Goal: Information Seeking & Learning: Learn about a topic

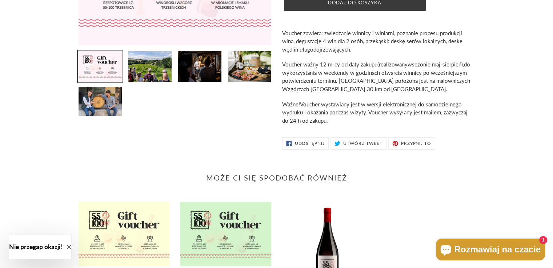
scroll to position [218, 0]
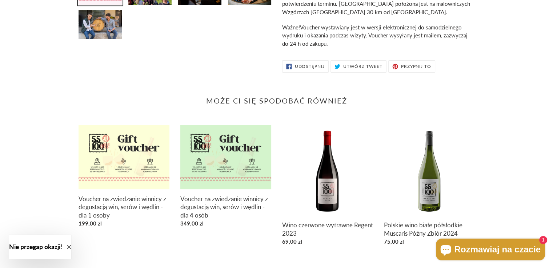
click at [202, 77] on div "Może Ci się spodobać również Voucher na zwiedzanie winnicy z degustacją win, se…" at bounding box center [277, 172] width 396 height 193
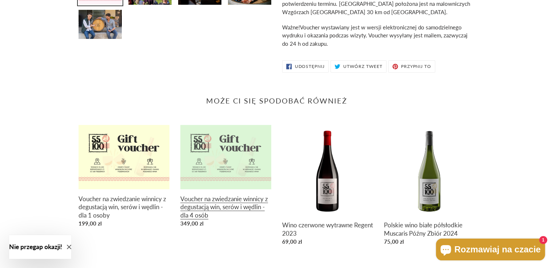
click at [229, 145] on link "Voucher na zwiedzanie winnicy z degustacją win, serów i wędlin - dla 4 osób" at bounding box center [225, 177] width 91 height 105
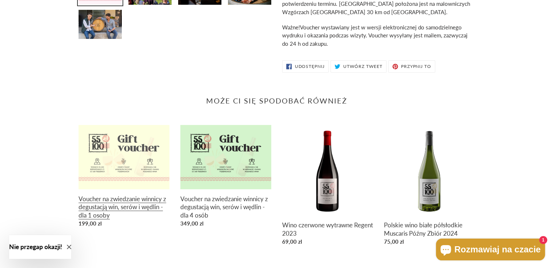
click at [107, 145] on link "Voucher na zwiedzanie winnicy z degustacją win, serów i wędlin - dla 1 osoby" at bounding box center [124, 177] width 91 height 105
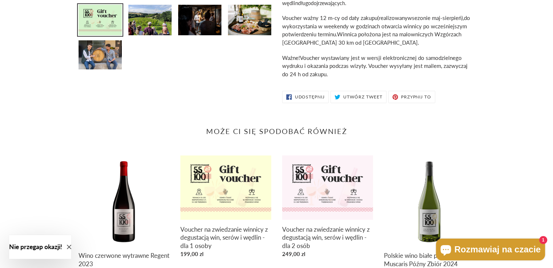
scroll to position [237, 0]
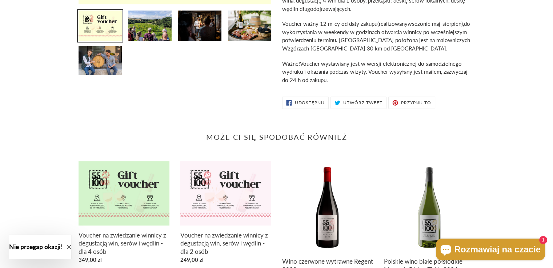
scroll to position [237, 0]
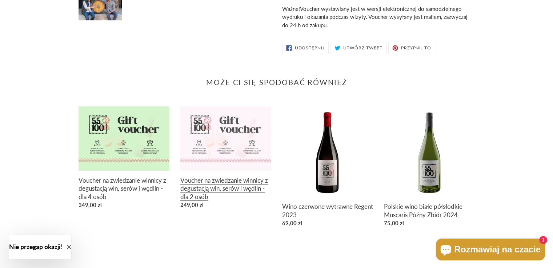
click at [235, 124] on link "Voucher na zwiedzanie winnicy z degustacją win, serów i wędlin - dla 2 osób" at bounding box center [225, 159] width 91 height 105
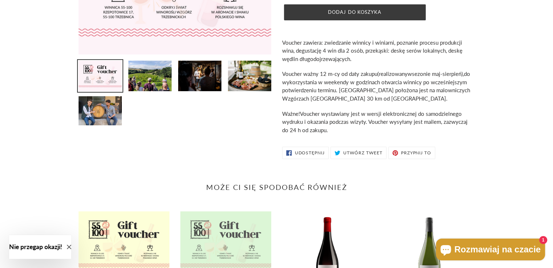
scroll to position [218, 0]
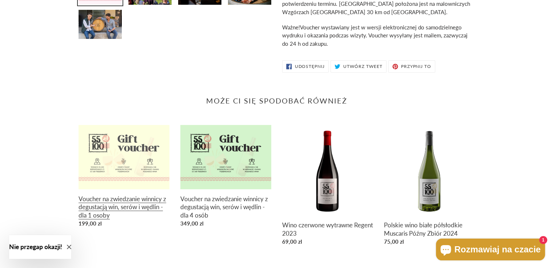
click at [162, 148] on link "Voucher na zwiedzanie winnicy z degustacją win, serów i wędlin - dla 1 osoby" at bounding box center [124, 177] width 91 height 105
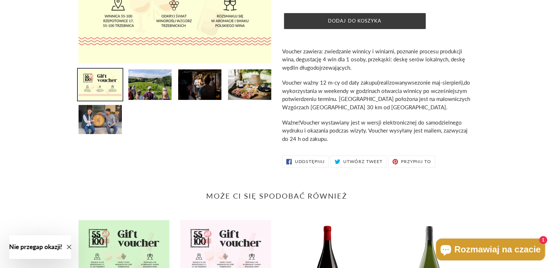
scroll to position [218, 0]
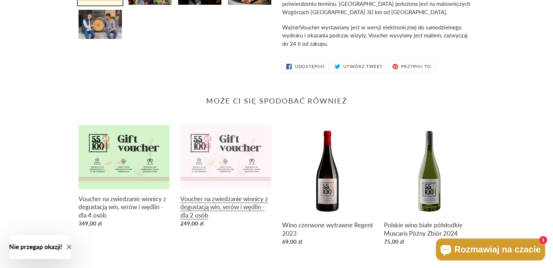
click at [203, 155] on link "Voucher na zwiedzanie winnicy z degustacją win, serów i wędlin - dla 2 osób" at bounding box center [225, 177] width 91 height 105
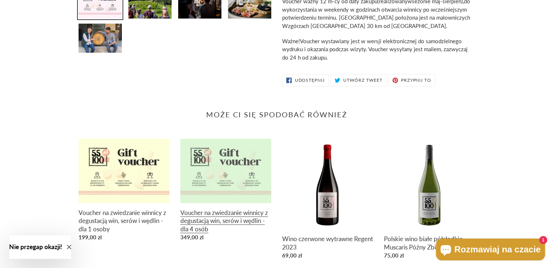
scroll to position [237, 0]
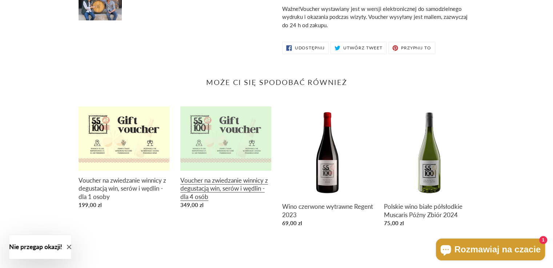
click at [224, 108] on link "Voucher na zwiedzanie winnicy z degustacją win, serów i wędlin - dla 4 osób" at bounding box center [225, 159] width 91 height 105
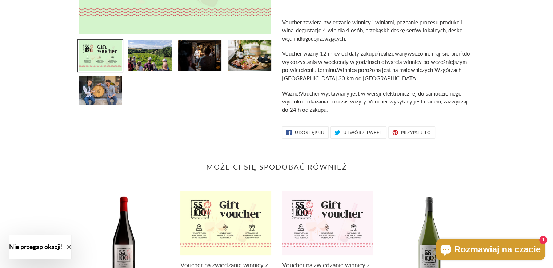
scroll to position [91, 0]
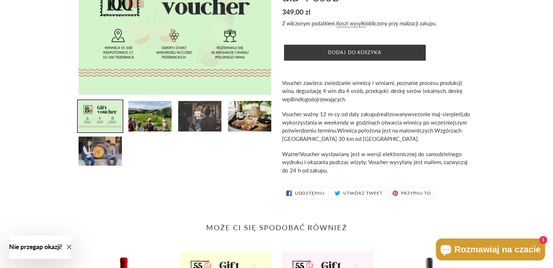
click at [207, 117] on img at bounding box center [199, 116] width 45 height 32
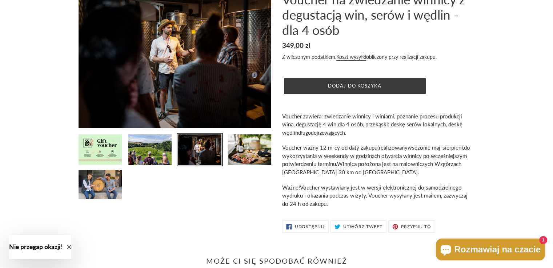
scroll to position [0, 0]
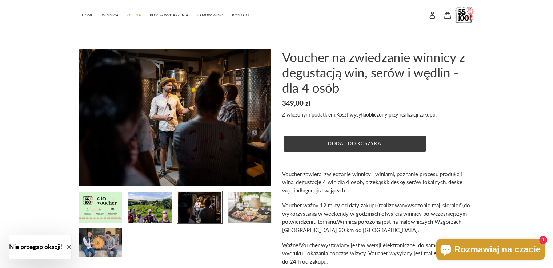
click at [251, 207] on img at bounding box center [249, 208] width 45 height 32
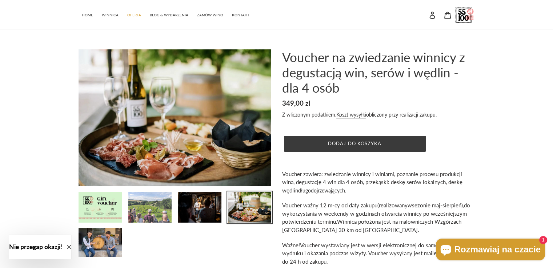
click at [157, 203] on img at bounding box center [150, 208] width 45 height 32
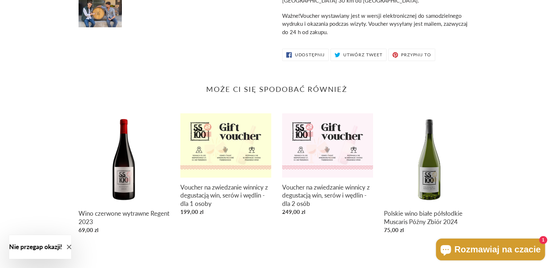
scroll to position [237, 0]
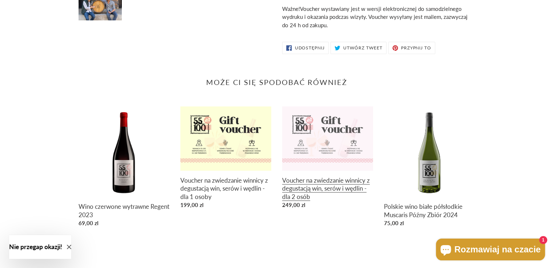
click at [315, 133] on link "Voucher na zwiedzanie winnicy z degustacją win, serów i wędlin - dla 2 osób" at bounding box center [327, 159] width 91 height 105
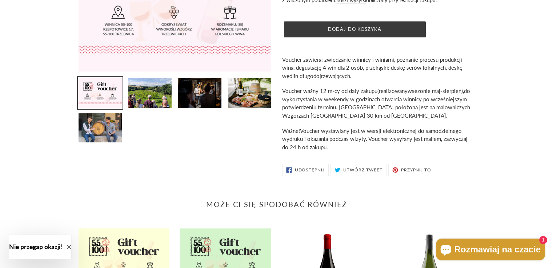
scroll to position [218, 0]
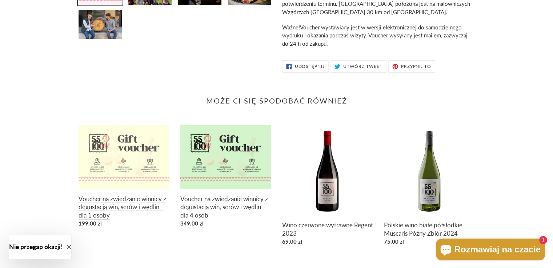
click at [134, 155] on link "Voucher na zwiedzanie winnicy z degustacją win, serów i wędlin - dla 1 osoby" at bounding box center [124, 177] width 91 height 105
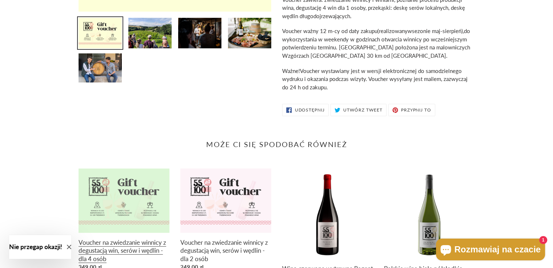
scroll to position [237, 0]
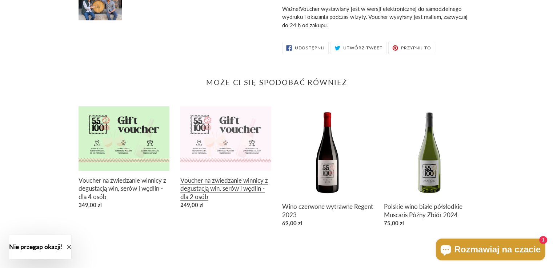
click at [221, 146] on link "Voucher na zwiedzanie winnicy z degustacją win, serów i wędlin - dla 2 osób" at bounding box center [225, 159] width 91 height 105
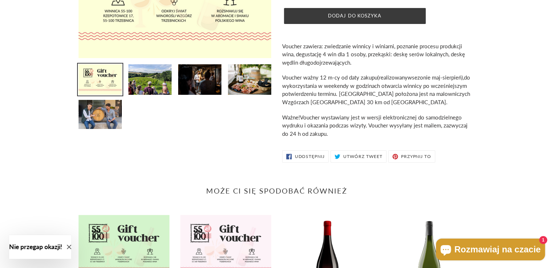
scroll to position [0, 0]
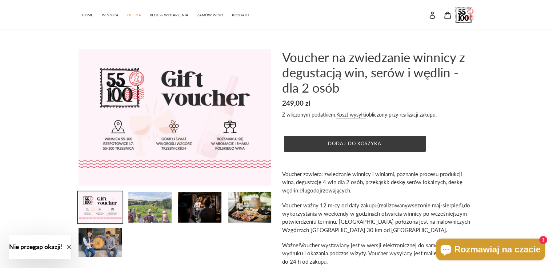
click at [148, 210] on img at bounding box center [150, 208] width 45 height 32
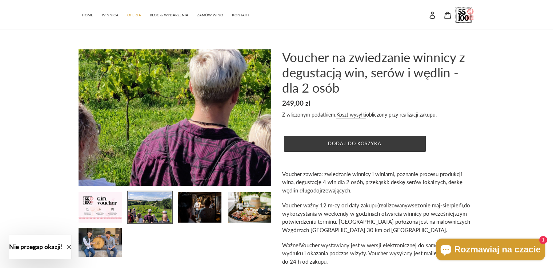
drag, startPoint x: 155, startPoint y: 161, endPoint x: 22, endPoint y: 80, distance: 155.9
click at [25, 80] on div "Poprzedni slajd Następny slajd" at bounding box center [276, 171] width 553 height 245
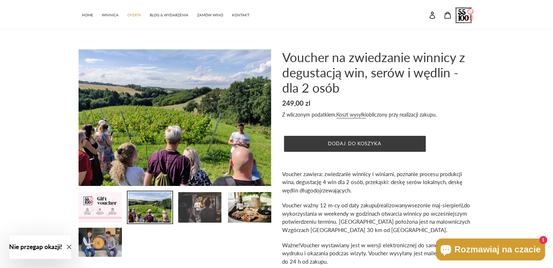
click at [191, 202] on img at bounding box center [199, 208] width 45 height 32
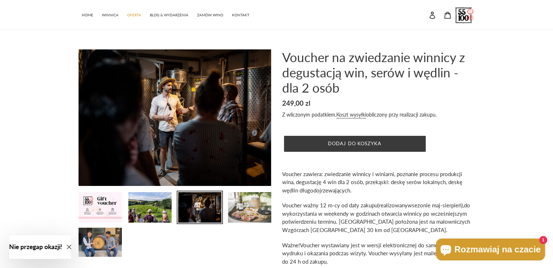
click at [241, 200] on img at bounding box center [249, 208] width 45 height 32
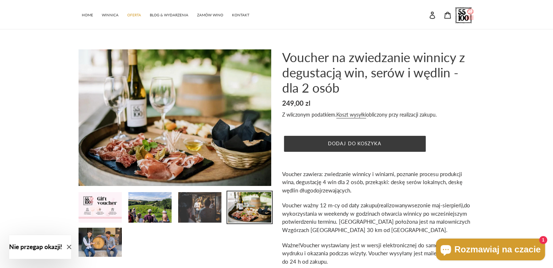
click at [205, 198] on img at bounding box center [199, 208] width 45 height 32
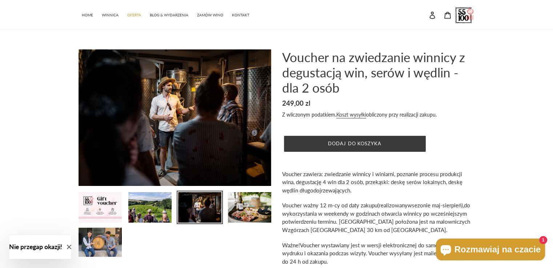
scroll to position [73, 0]
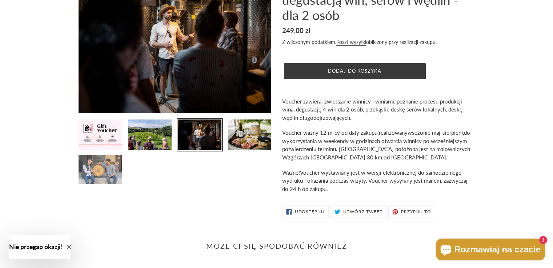
click at [106, 181] on img at bounding box center [100, 170] width 45 height 31
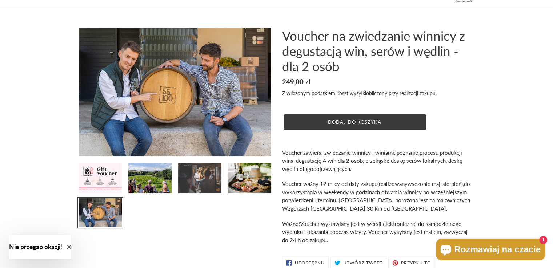
scroll to position [0, 0]
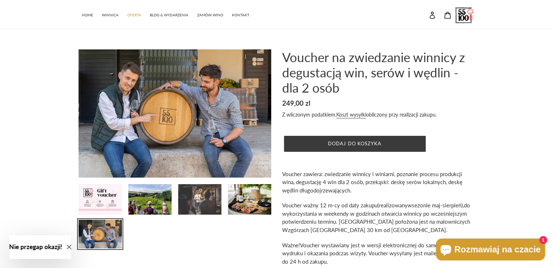
click at [189, 193] on img at bounding box center [199, 200] width 45 height 32
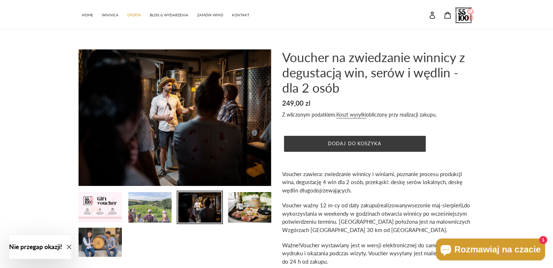
click at [161, 197] on img at bounding box center [150, 208] width 45 height 32
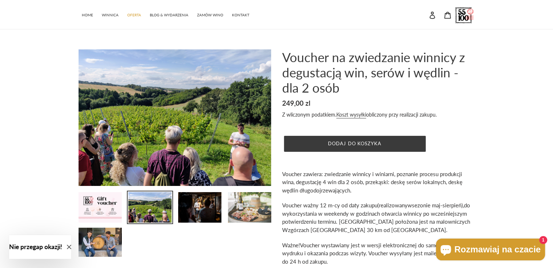
click at [234, 193] on img at bounding box center [249, 208] width 45 height 32
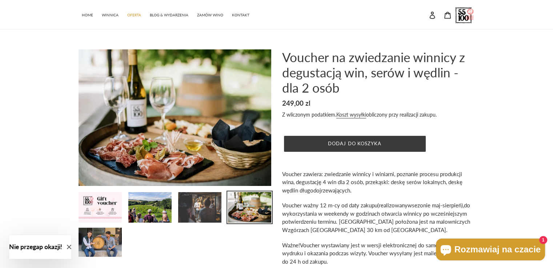
click at [199, 207] on img at bounding box center [199, 208] width 45 height 32
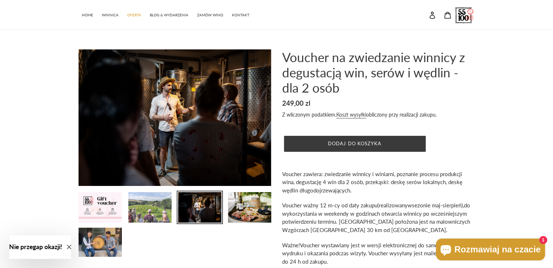
click at [164, 204] on img at bounding box center [150, 208] width 45 height 32
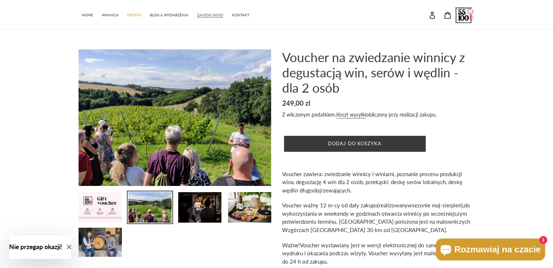
click at [202, 13] on span "ZAMÓW WINO" at bounding box center [210, 15] width 26 height 5
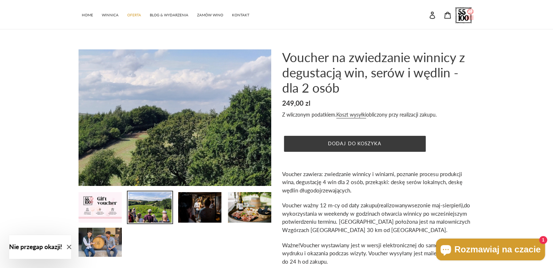
click at [228, 80] on img at bounding box center [47, 208] width 636 height 451
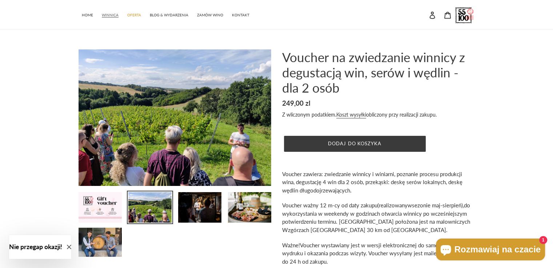
click at [114, 15] on span "WINNICA" at bounding box center [110, 15] width 17 height 5
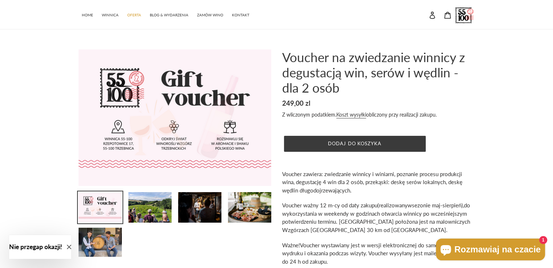
click at [315, 92] on h1 "Voucher na zwiedzanie winnicy z degustacją win, serów i wędlin - dla 2 osób" at bounding box center [378, 72] width 193 height 46
